Goal: Task Accomplishment & Management: Use online tool/utility

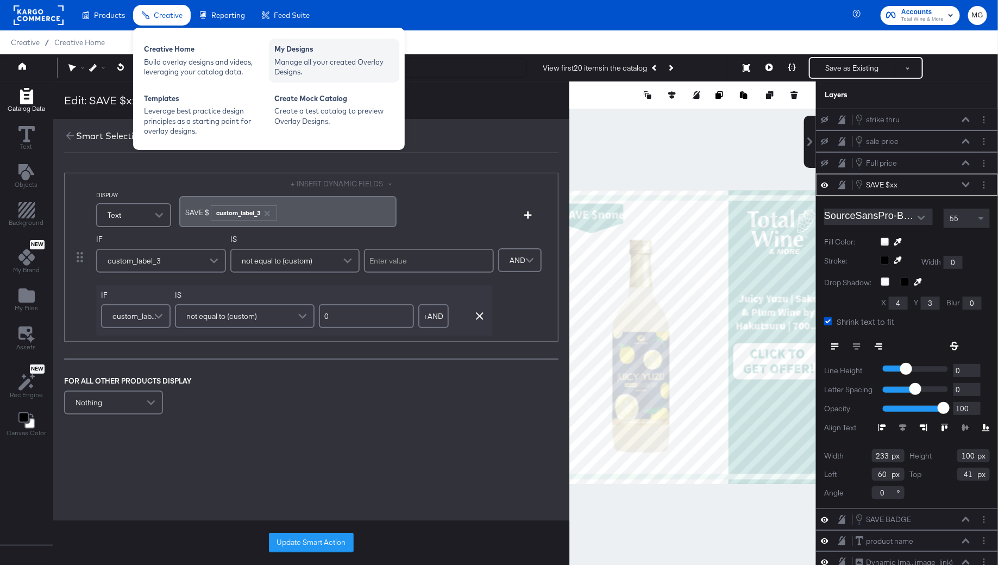
click at [311, 71] on div "Manage all your created Overlay Designs." at bounding box center [333, 67] width 119 height 20
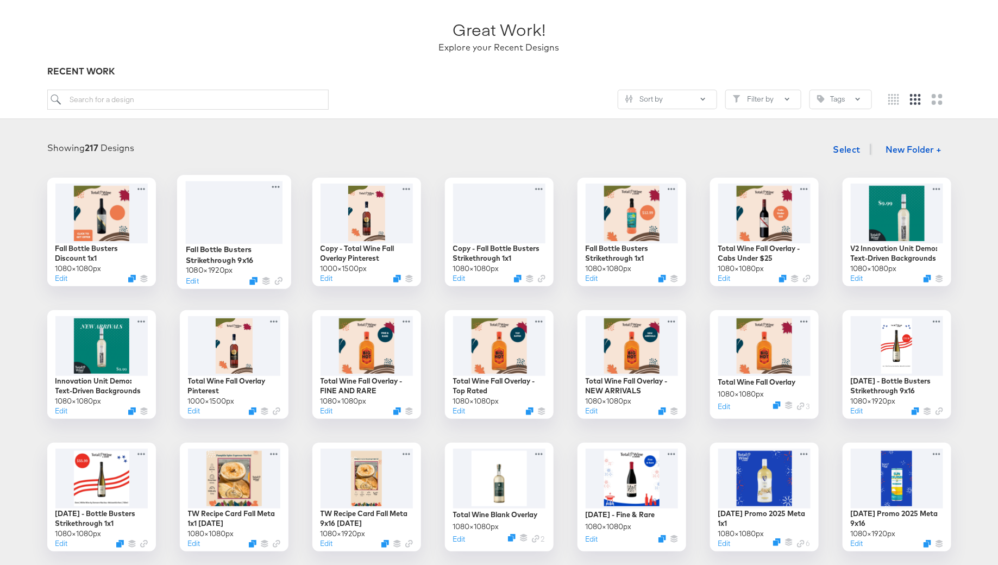
scroll to position [83, 0]
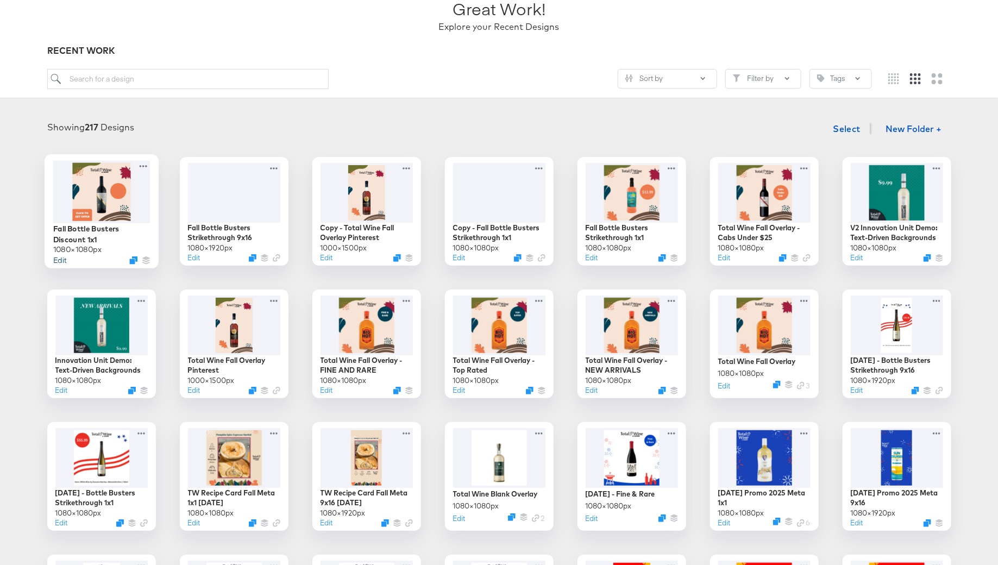
click at [57, 260] on button "Edit" at bounding box center [59, 260] width 13 height 10
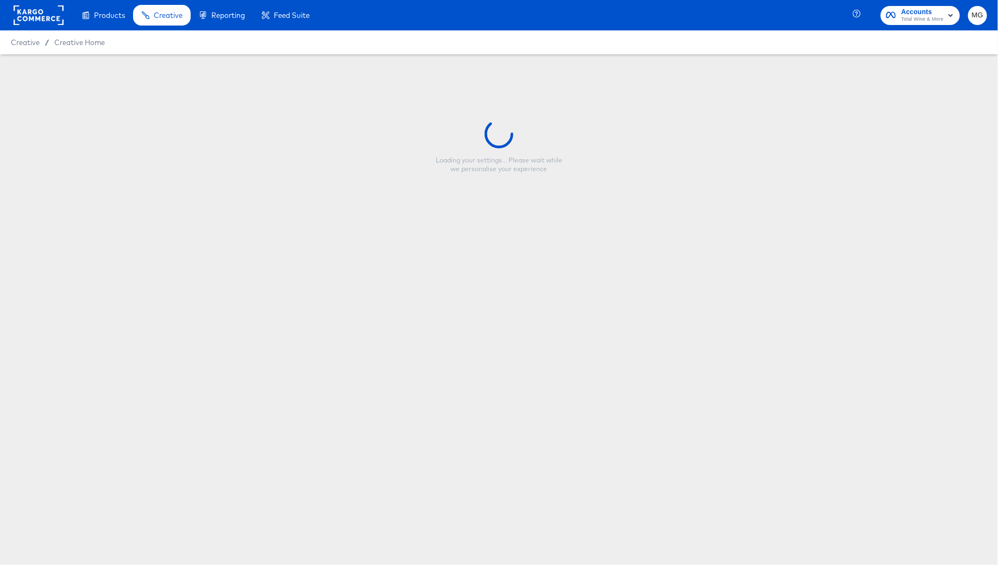
type input "Fall Bottle Busters Discount 1x1"
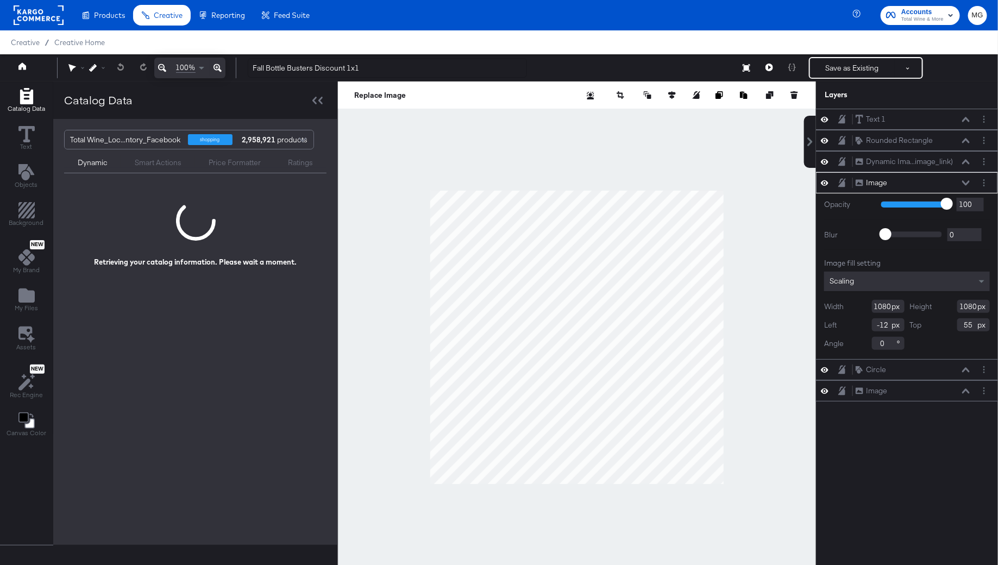
scroll to position [7, 0]
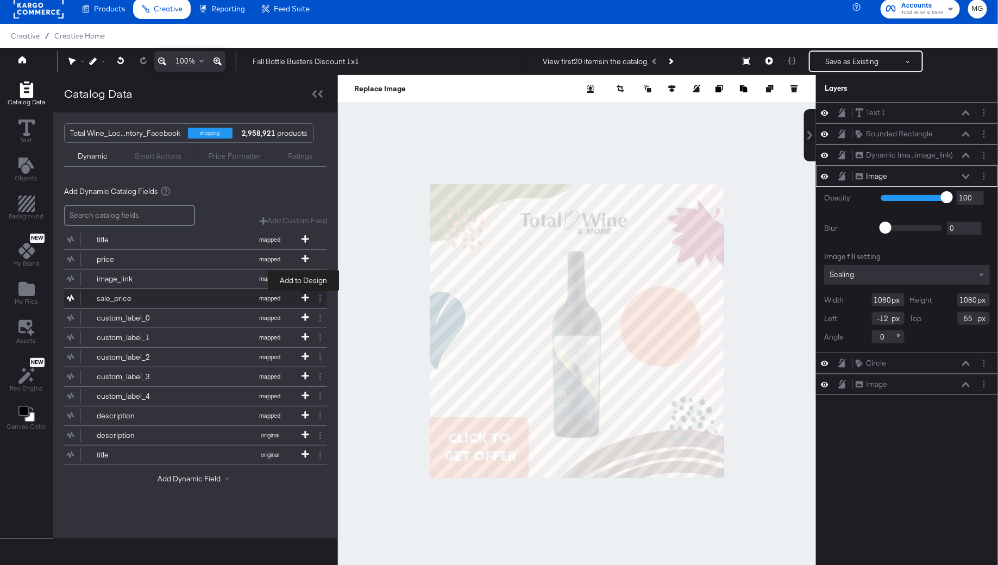
click at [304, 297] on icon at bounding box center [305, 298] width 8 height 8
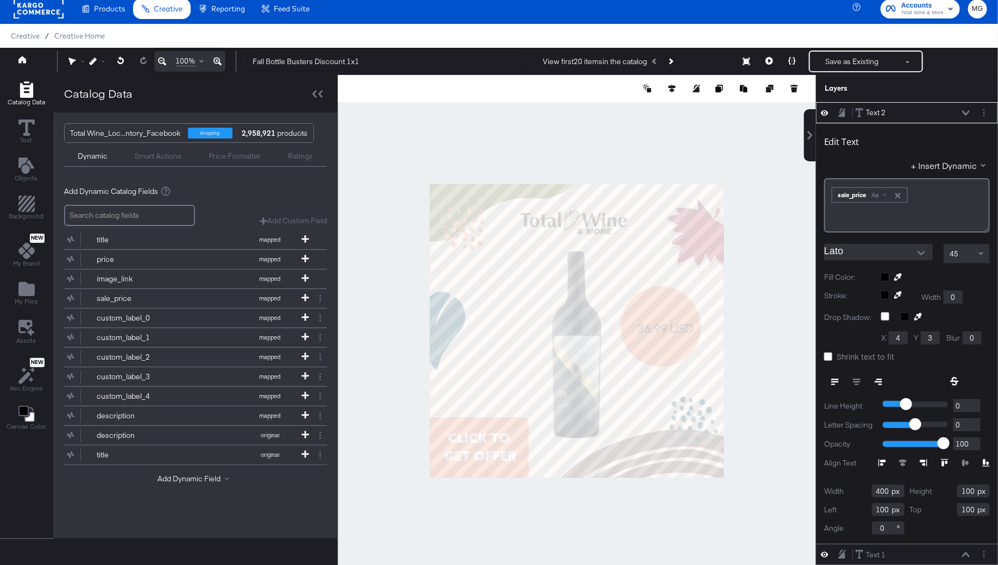
type input "649"
type input "475"
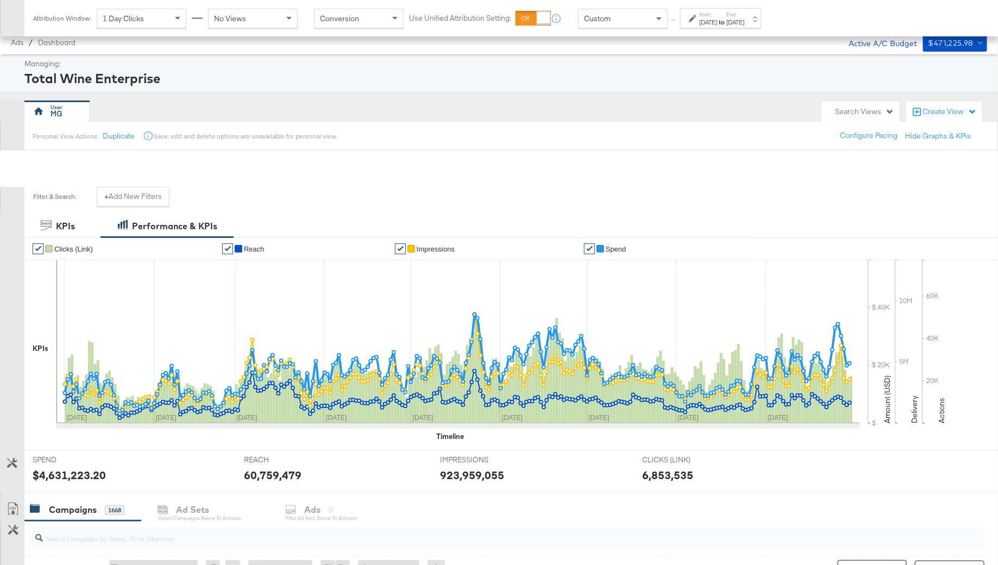
scroll to position [387, 0]
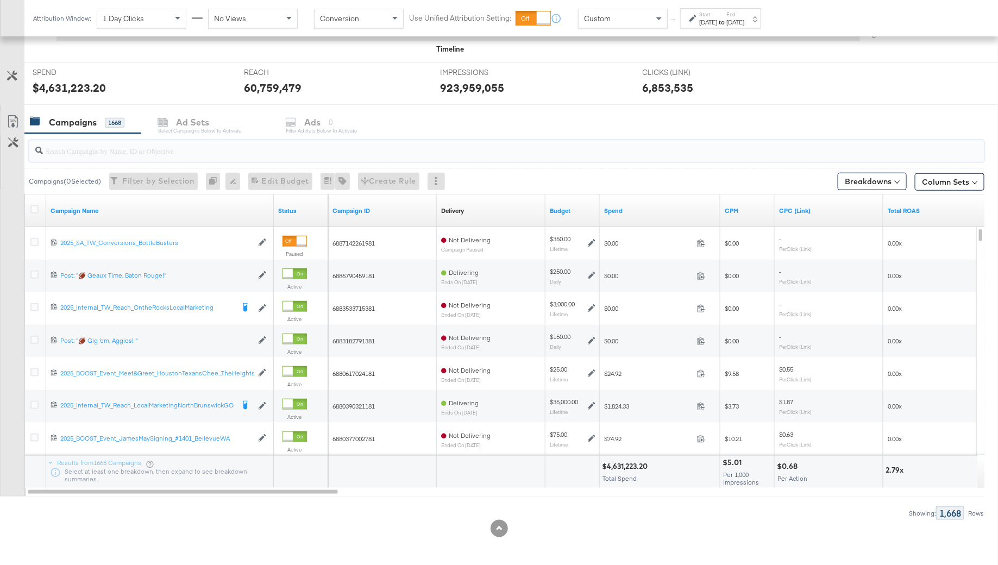
click at [106, 150] on input "search" at bounding box center [470, 146] width 854 height 21
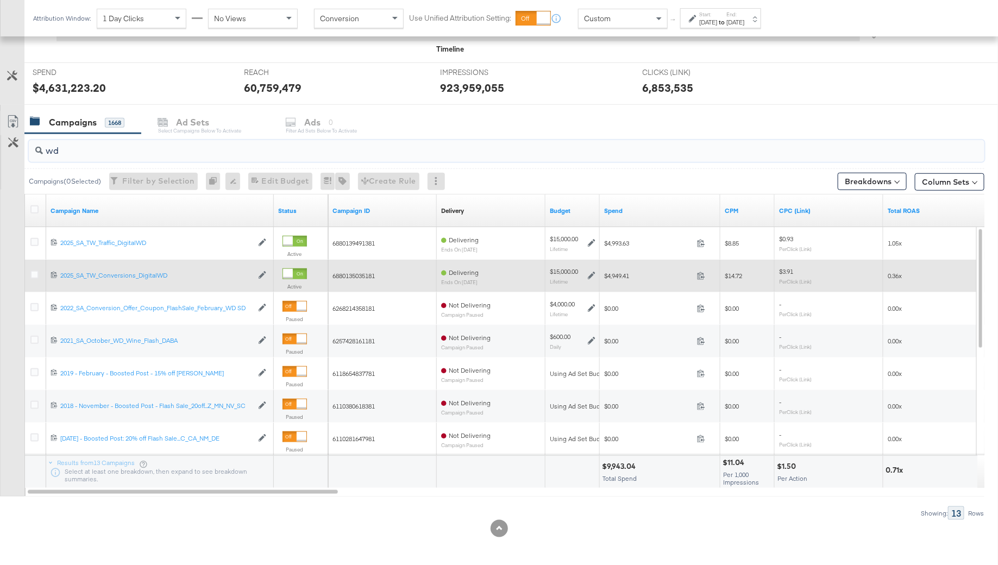
type input "wd"
click at [32, 278] on div at bounding box center [35, 275] width 11 height 11
click at [32, 275] on icon at bounding box center [34, 274] width 8 height 8
click at [0, 0] on input "checkbox" at bounding box center [0, 0] width 0 height 0
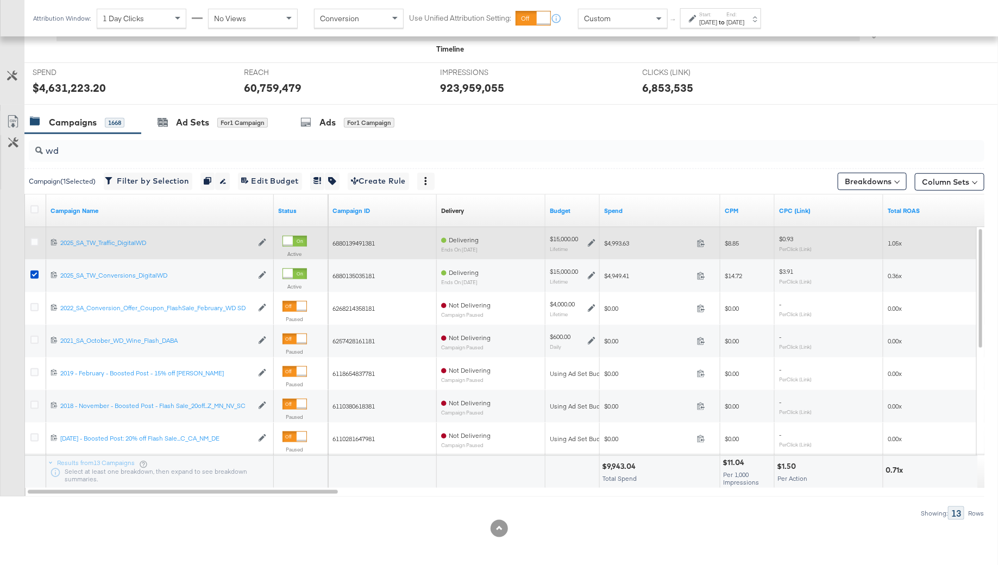
click at [30, 235] on div at bounding box center [36, 244] width 20 height 20
click at [33, 239] on icon at bounding box center [34, 242] width 8 height 8
click at [0, 0] on input "checkbox" at bounding box center [0, 0] width 0 height 0
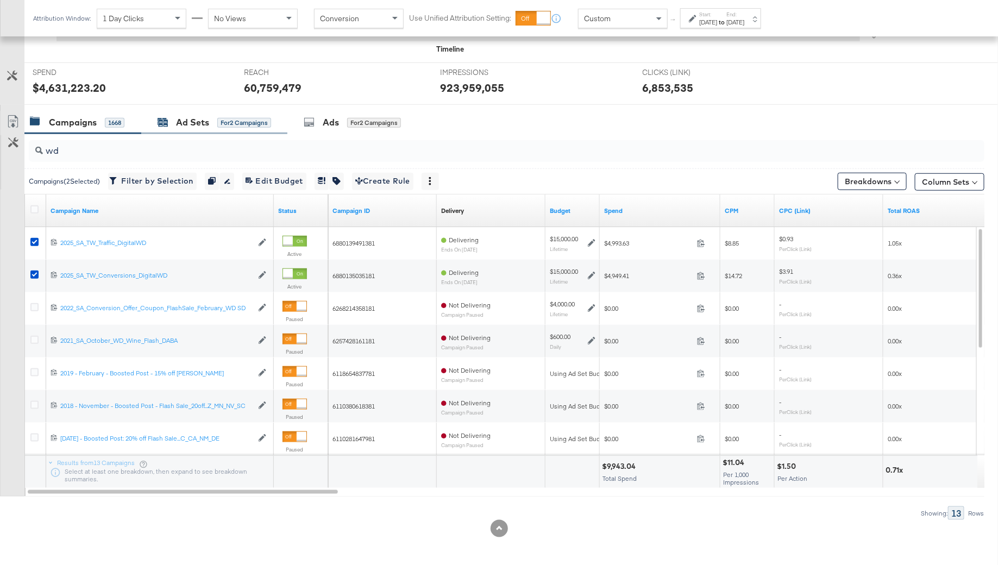
click at [235, 118] on div "for 2 Campaigns" at bounding box center [244, 123] width 54 height 10
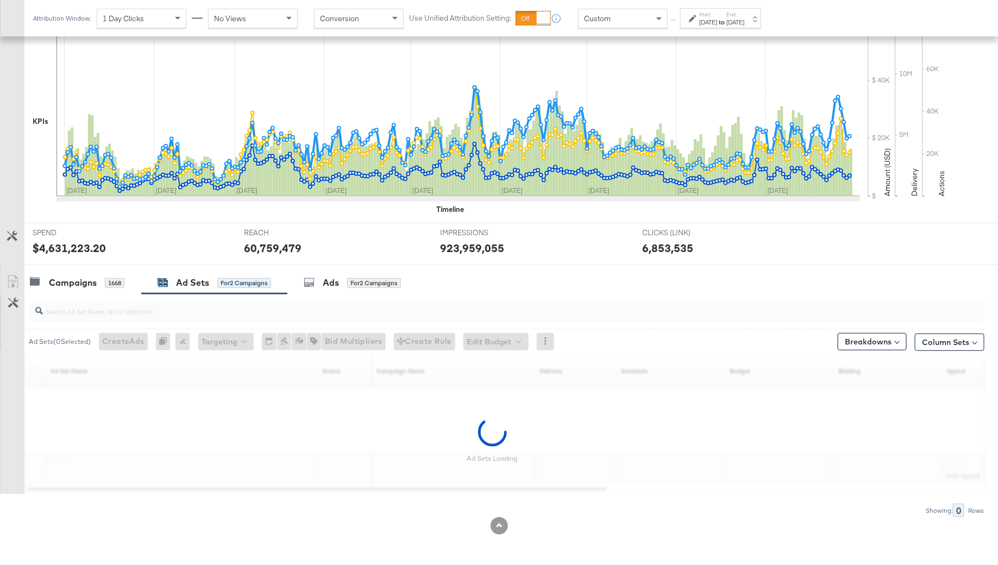
scroll to position [224, 0]
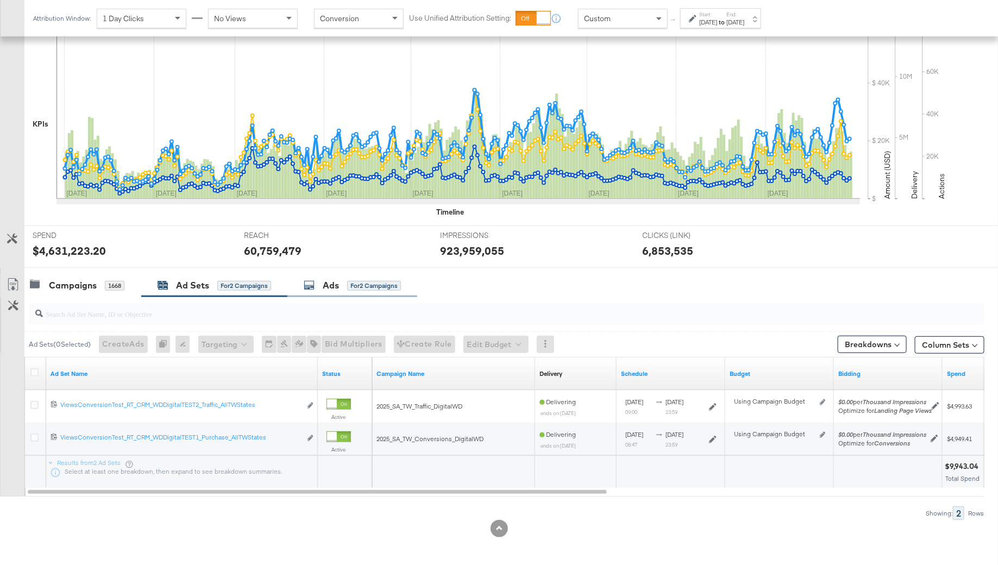
click at [339, 281] on div "Ads" at bounding box center [331, 285] width 16 height 12
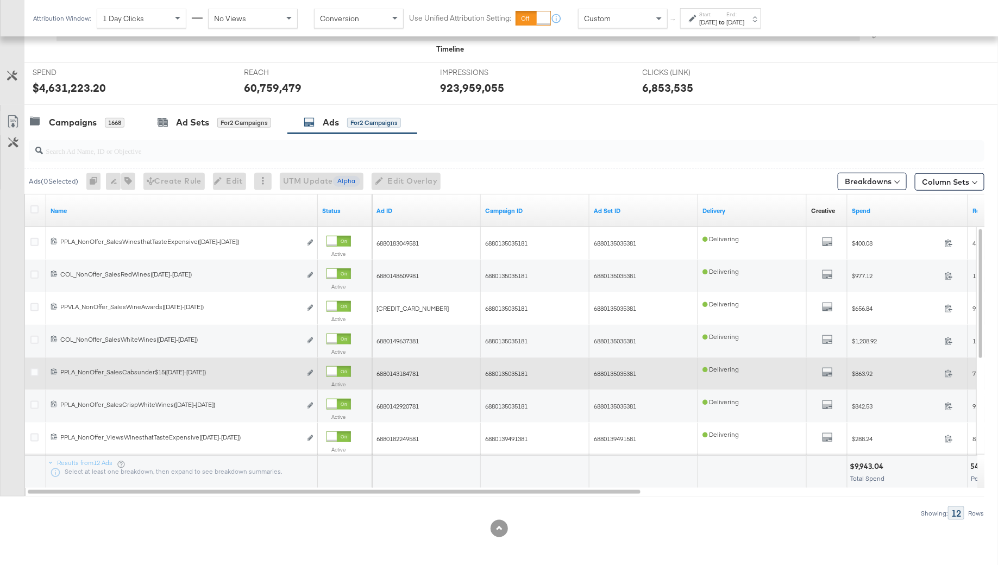
scroll to position [371, 0]
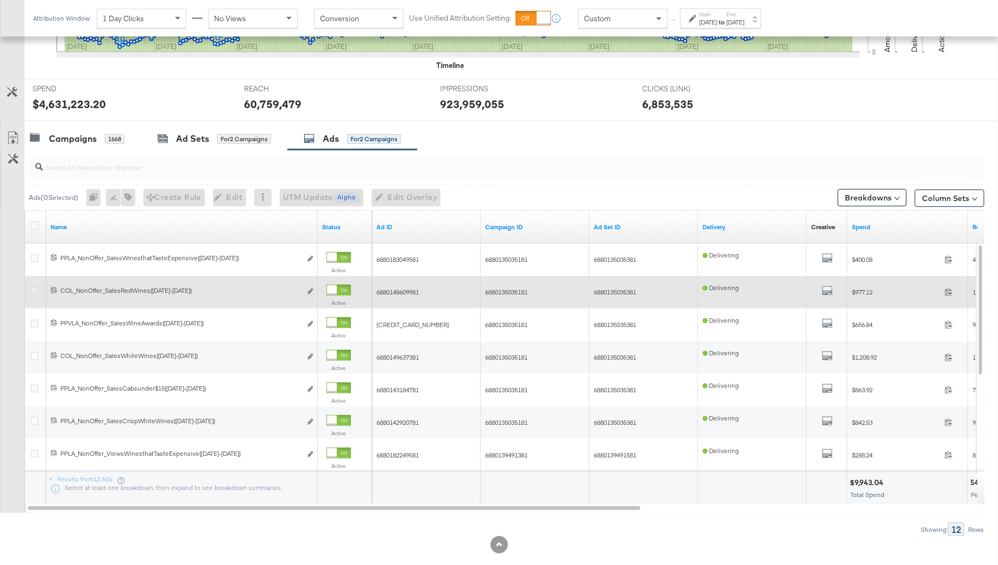
click at [36, 288] on icon at bounding box center [34, 291] width 8 height 8
click at [0, 0] on input "checkbox" at bounding box center [0, 0] width 0 height 0
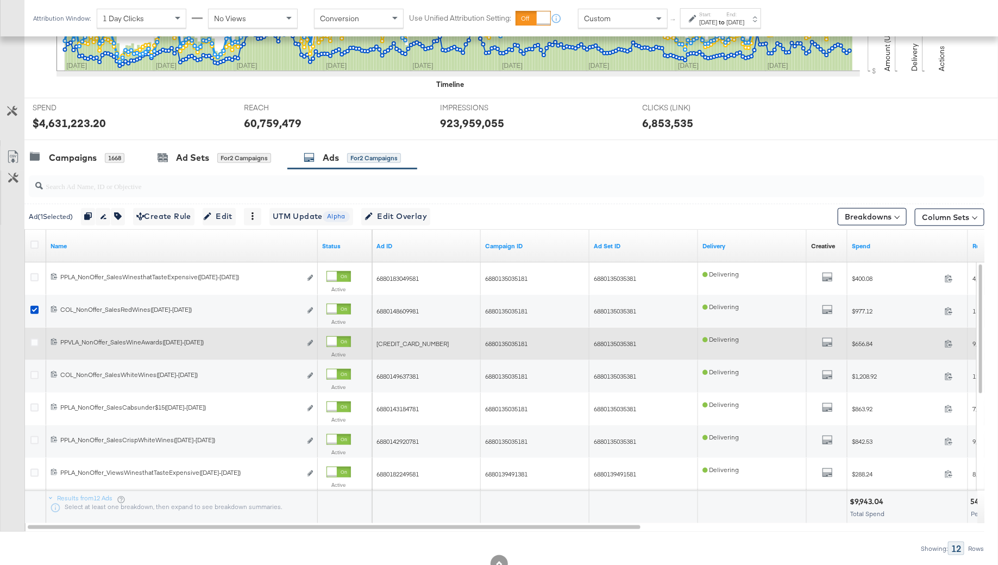
scroll to position [333, 0]
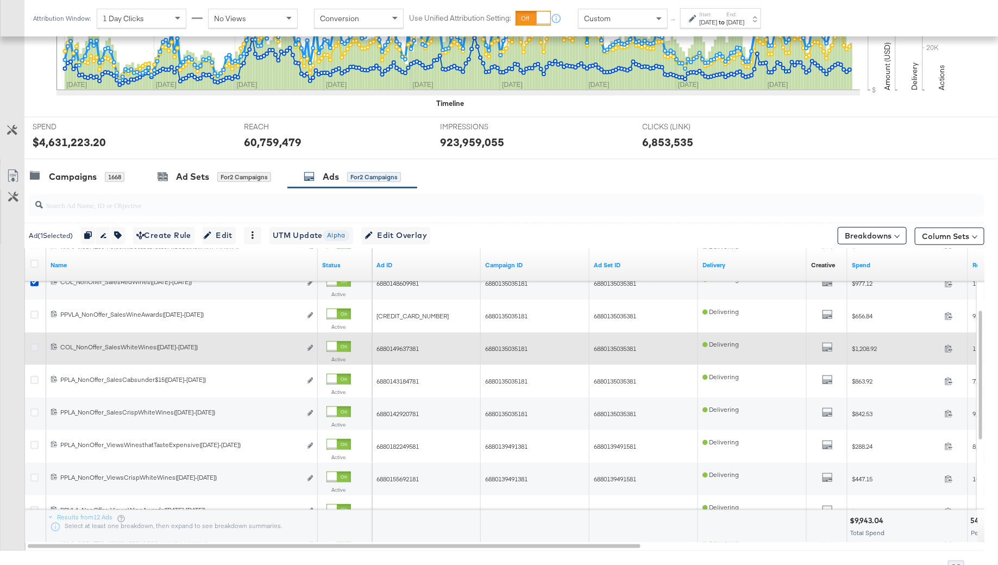
click at [33, 345] on icon at bounding box center [34, 347] width 8 height 8
click at [0, 0] on input "checkbox" at bounding box center [0, 0] width 0 height 0
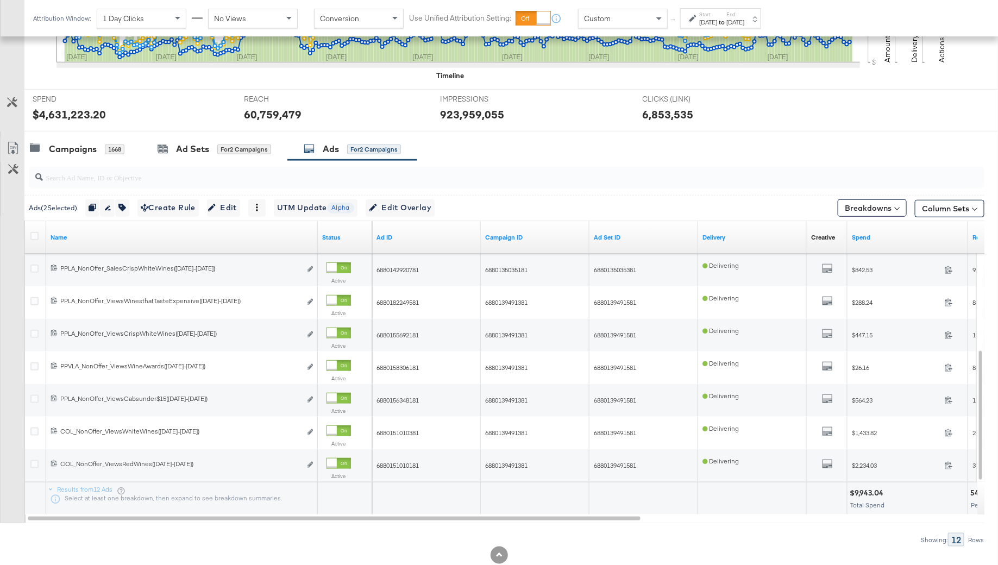
scroll to position [366, 0]
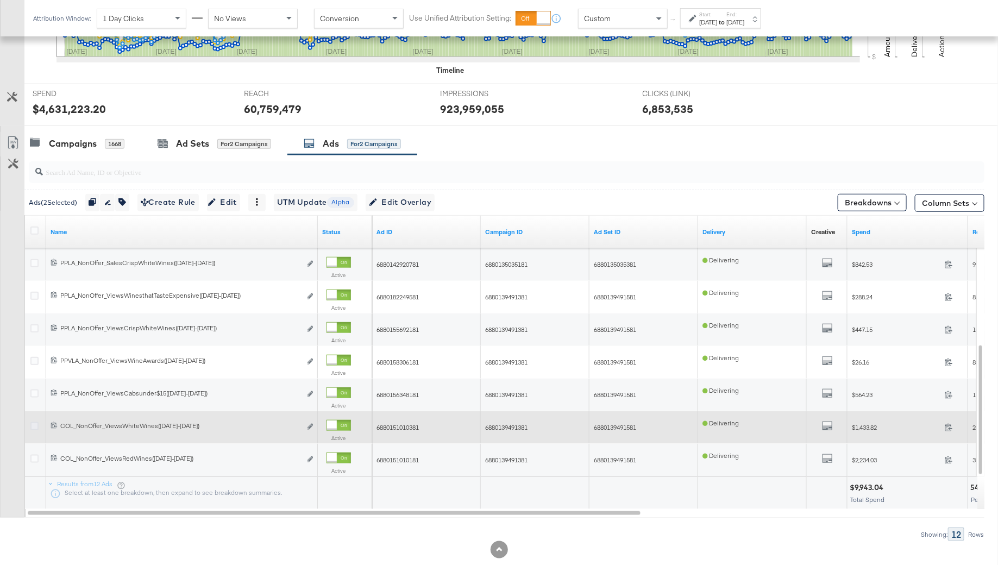
click at [31, 424] on icon at bounding box center [34, 426] width 8 height 8
click at [0, 0] on input "checkbox" at bounding box center [0, 0] width 0 height 0
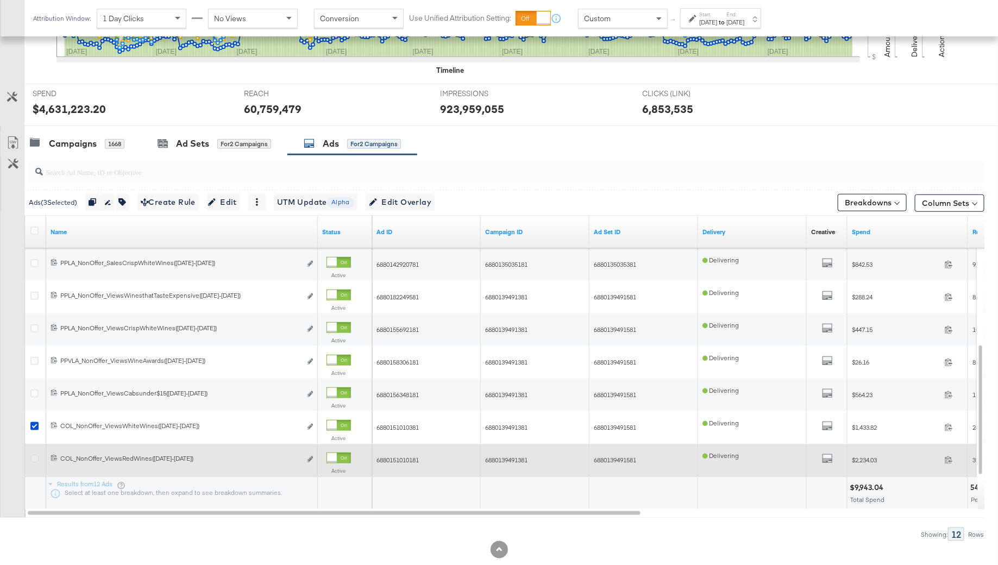
click at [36, 458] on icon at bounding box center [34, 459] width 8 height 8
click at [0, 0] on input "checkbox" at bounding box center [0, 0] width 0 height 0
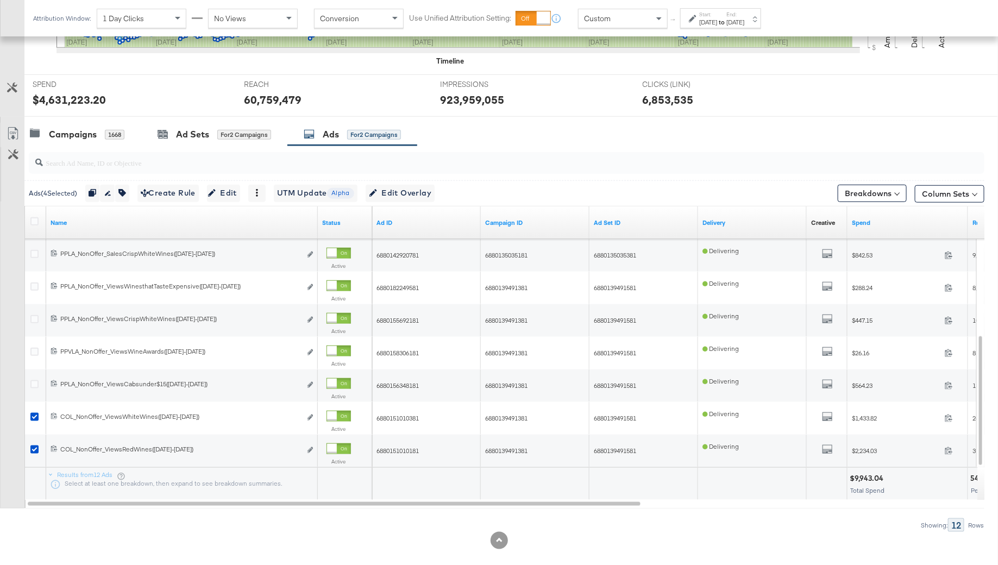
scroll to position [377, 0]
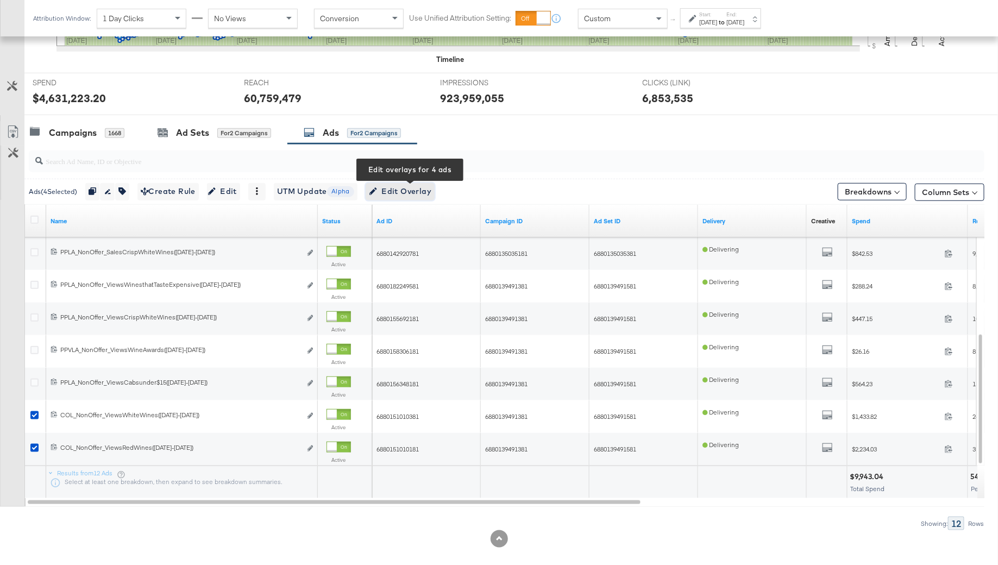
click at [392, 190] on span "Edit Overlay Edit overlays for 4 ads" at bounding box center [400, 192] width 62 height 14
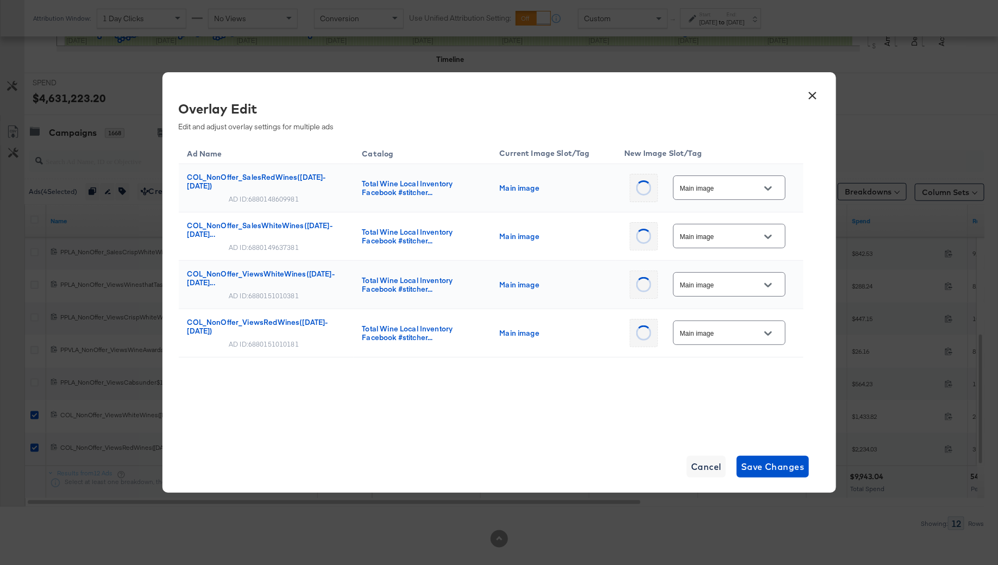
click at [737, 183] on input "Main image" at bounding box center [721, 188] width 86 height 12
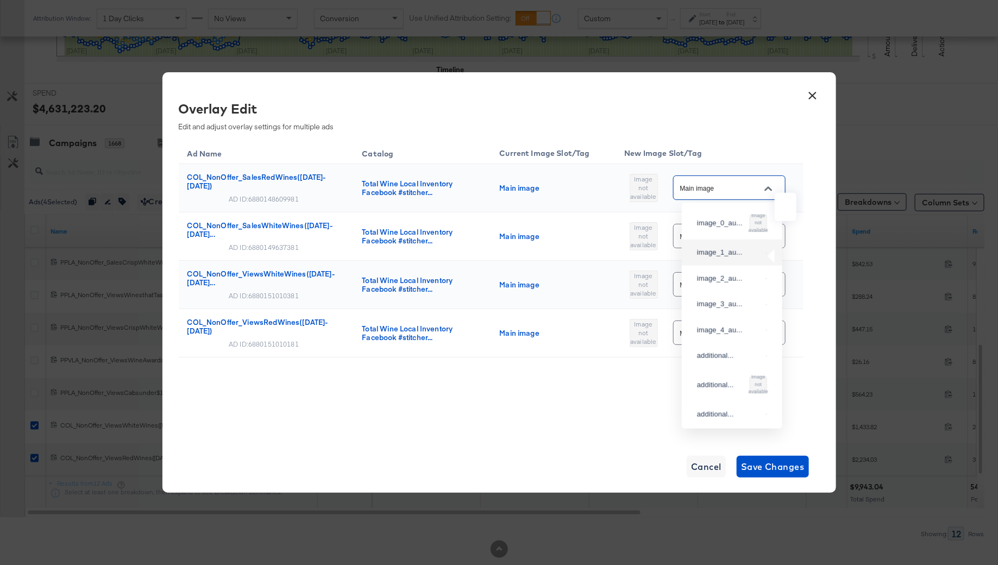
click at [766, 253] on img at bounding box center [766, 253] width 1 height 1
type input "image_1_auto_tag"
click at [744, 243] on div "Main image" at bounding box center [729, 236] width 112 height 24
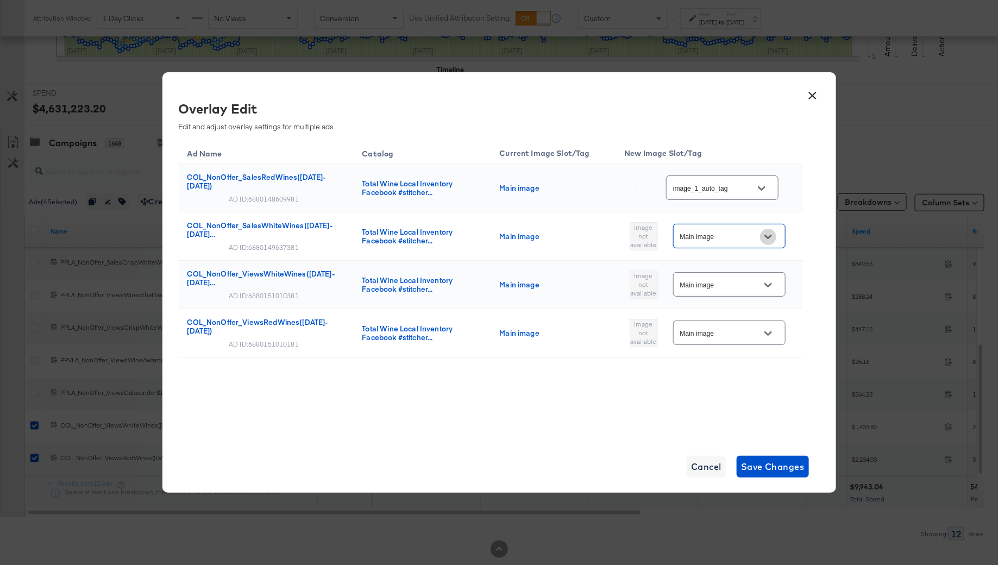
click at [771, 240] on button "Open" at bounding box center [768, 237] width 16 height 16
click at [766, 301] on img at bounding box center [766, 300] width 1 height 1
type input "image_1_auto_tag"
click at [766, 282] on icon "Open" at bounding box center [768, 285] width 8 height 8
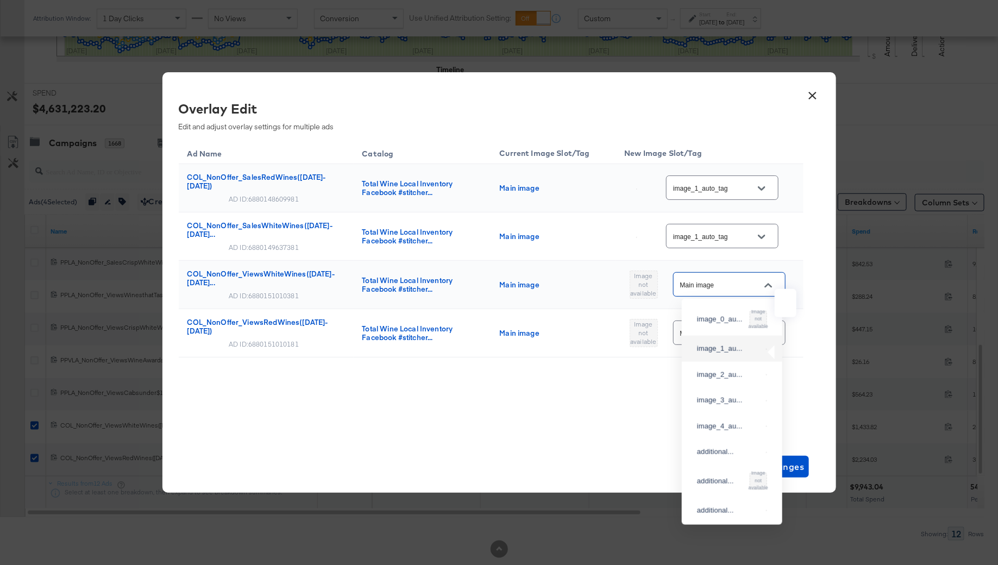
click at [766, 350] on img at bounding box center [766, 349] width 1 height 1
type input "image_1_auto_tag"
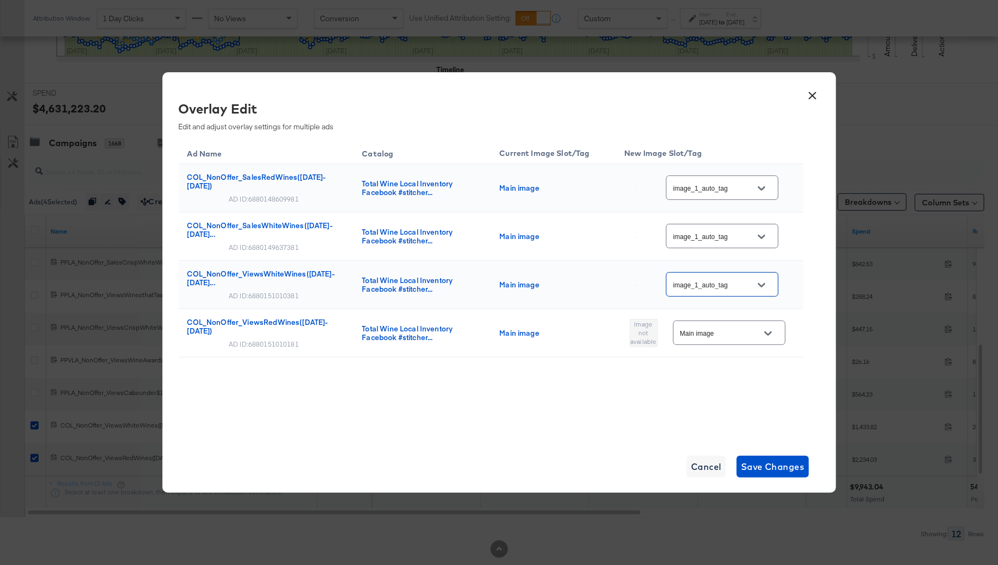
click at [764, 330] on icon "Open" at bounding box center [768, 334] width 8 height 8
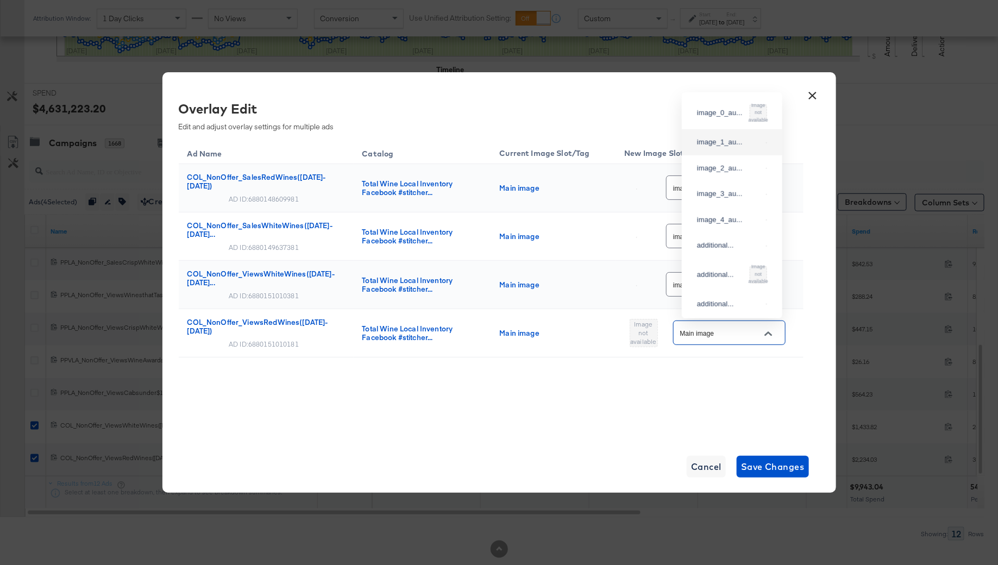
click at [745, 146] on div "image_1_au..." at bounding box center [731, 143] width 83 height 20
type input "image_1_auto_tag"
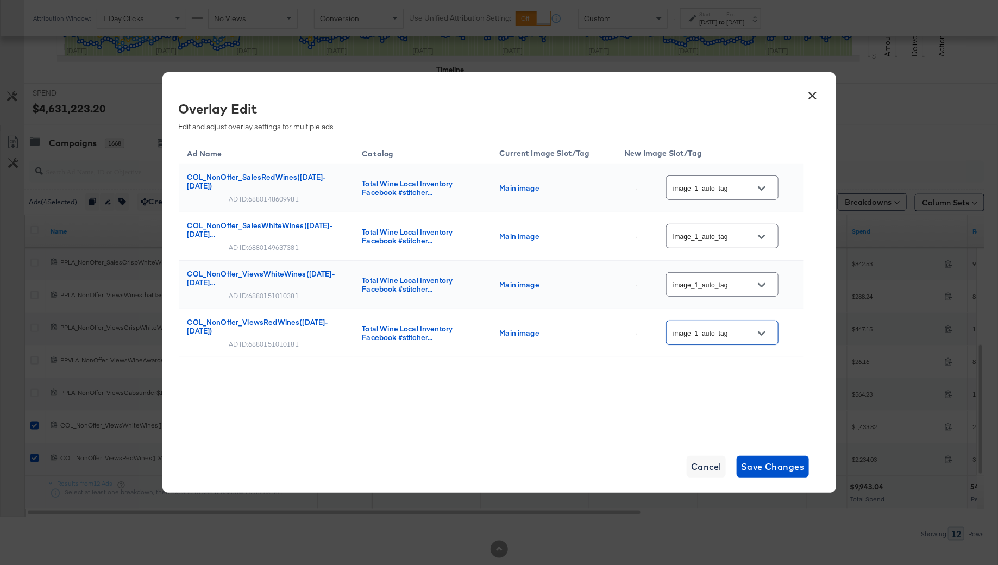
scroll to position [350, 0]
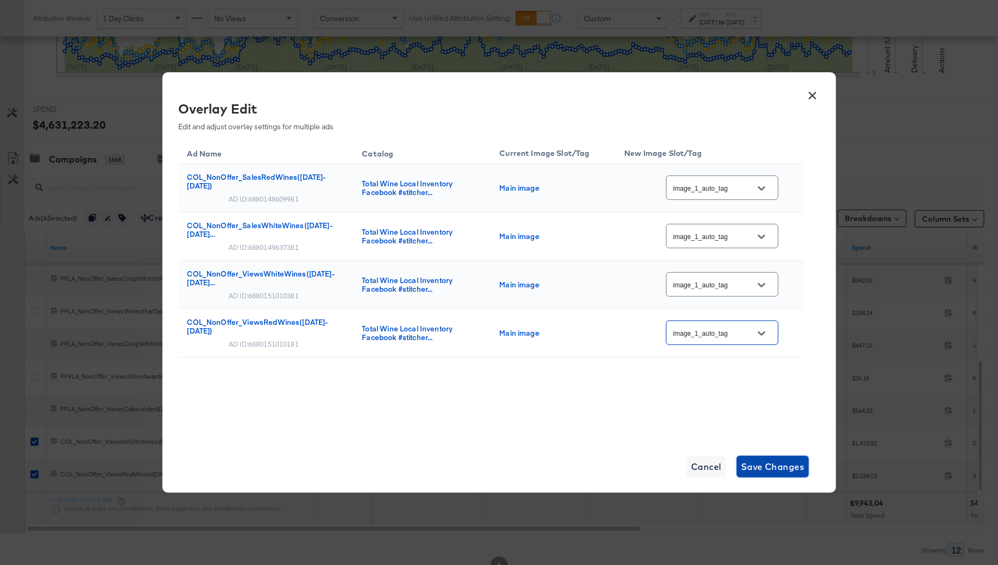
click at [773, 463] on span "Save Changes" at bounding box center [773, 466] width 64 height 15
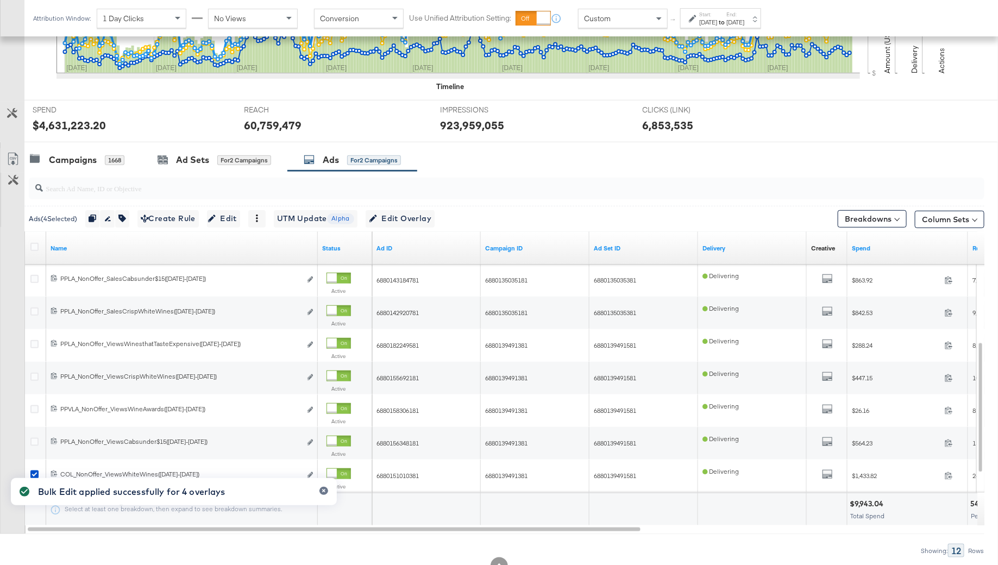
scroll to position [387, 0]
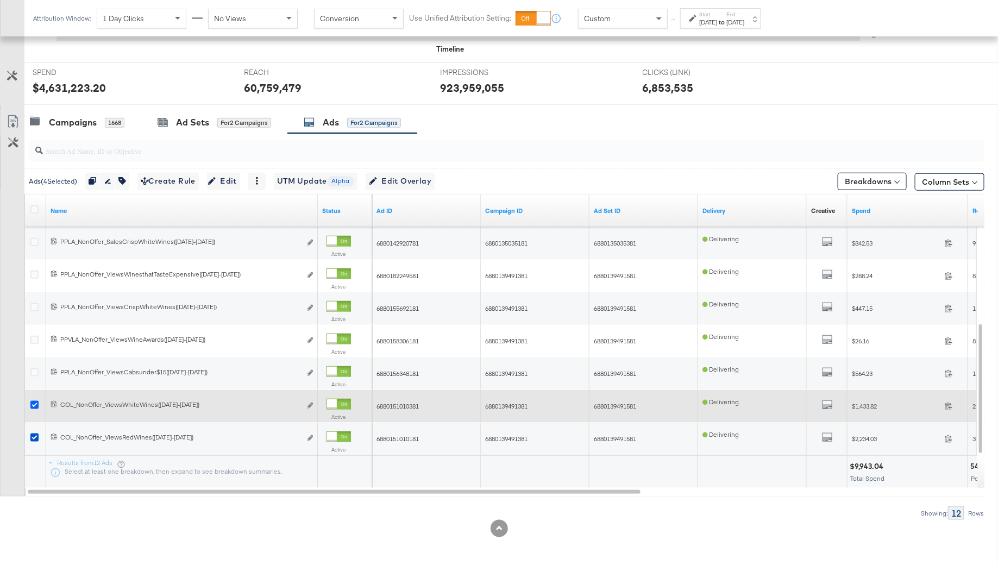
click at [35, 401] on icon at bounding box center [34, 405] width 8 height 8
click at [0, 0] on input "checkbox" at bounding box center [0, 0] width 0 height 0
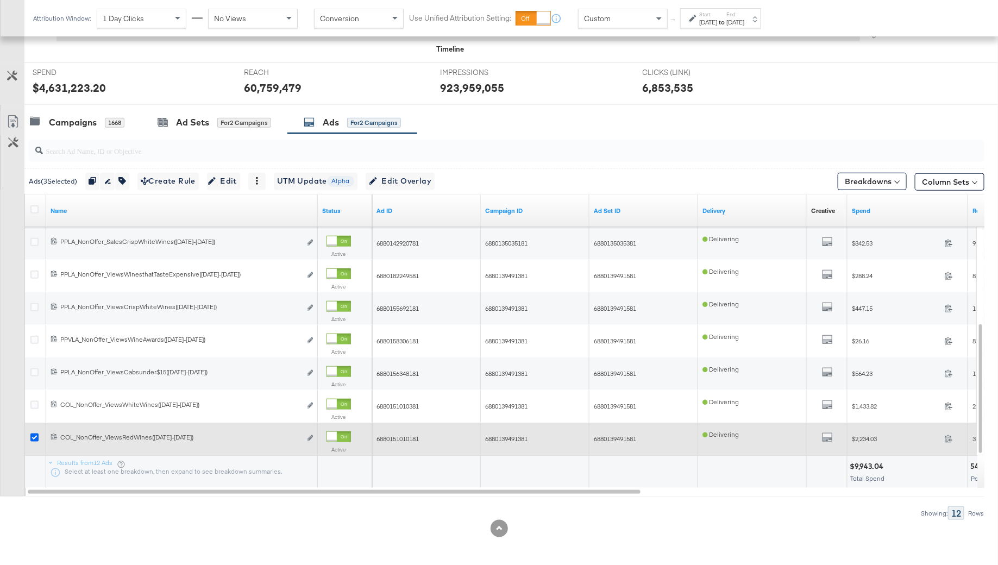
click at [35, 433] on icon at bounding box center [34, 437] width 8 height 8
click at [0, 0] on input "checkbox" at bounding box center [0, 0] width 0 height 0
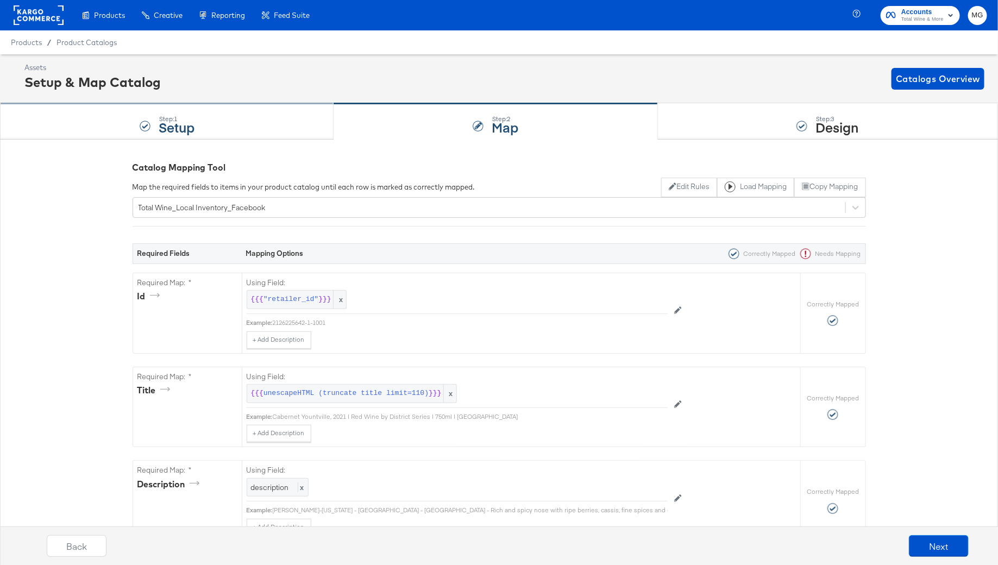
click at [181, 122] on strong "Setup" at bounding box center [177, 127] width 36 height 18
